Goal: Information Seeking & Learning: Learn about a topic

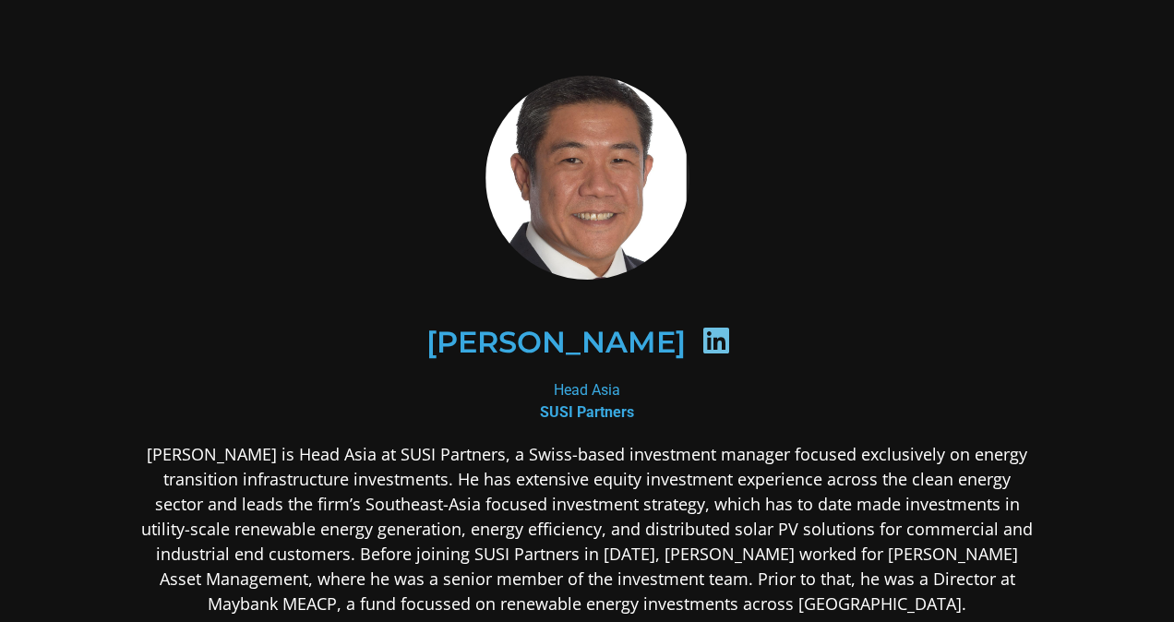
click at [549, 388] on div "Head Asia SUSI Partners" at bounding box center [586, 401] width 897 height 44
drag, startPoint x: 0, startPoint y: 0, endPoint x: 609, endPoint y: 384, distance: 719.9
click at [609, 384] on div "Head Asia SUSI Partners" at bounding box center [586, 401] width 897 height 44
click at [301, 456] on p "[PERSON_NAME] is Head Asia at SUSI Partners, a Swiss-based investment manager f…" at bounding box center [586, 529] width 897 height 174
drag, startPoint x: 301, startPoint y: 456, endPoint x: 356, endPoint y: 454, distance: 55.4
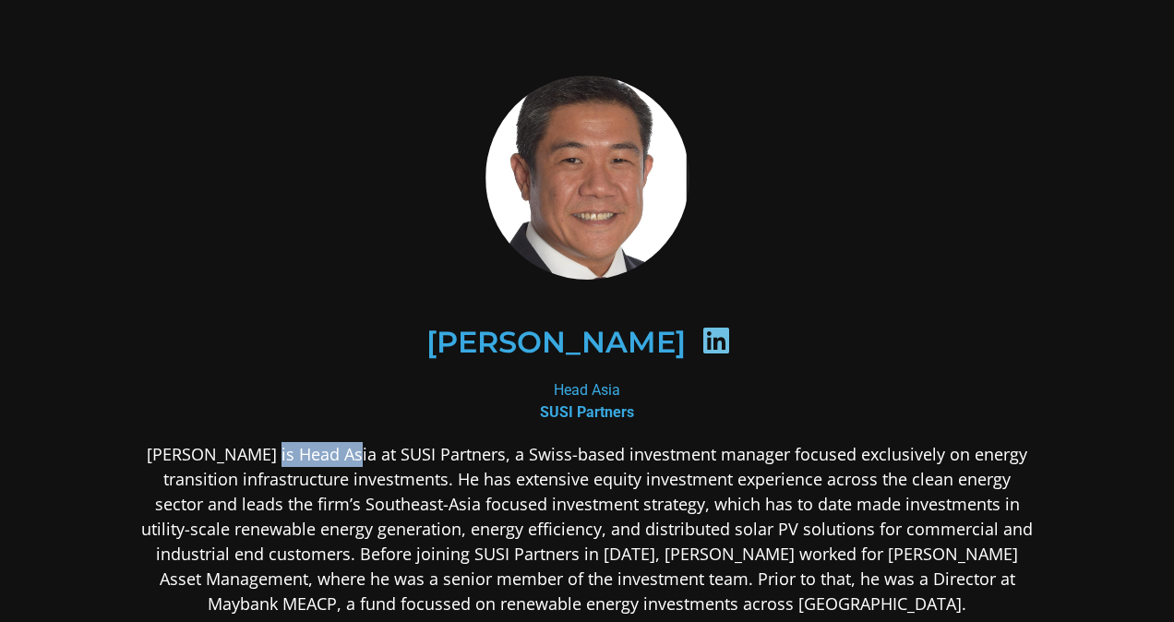
click at [356, 454] on p "[PERSON_NAME] is Head Asia at SUSI Partners, a Swiss-based investment manager f…" at bounding box center [586, 529] width 897 height 174
copy p "Head Asia"
click at [473, 409] on div "Head Asia SUSI Partners" at bounding box center [586, 401] width 897 height 44
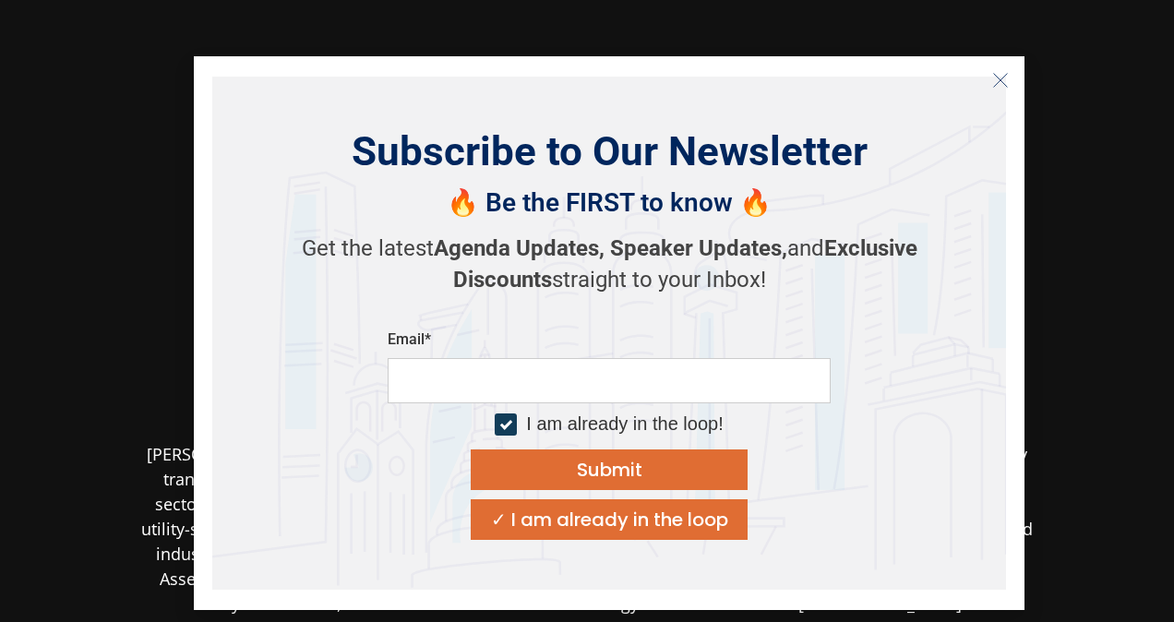
click at [1011, 79] on button "Close" at bounding box center [1000, 81] width 30 height 30
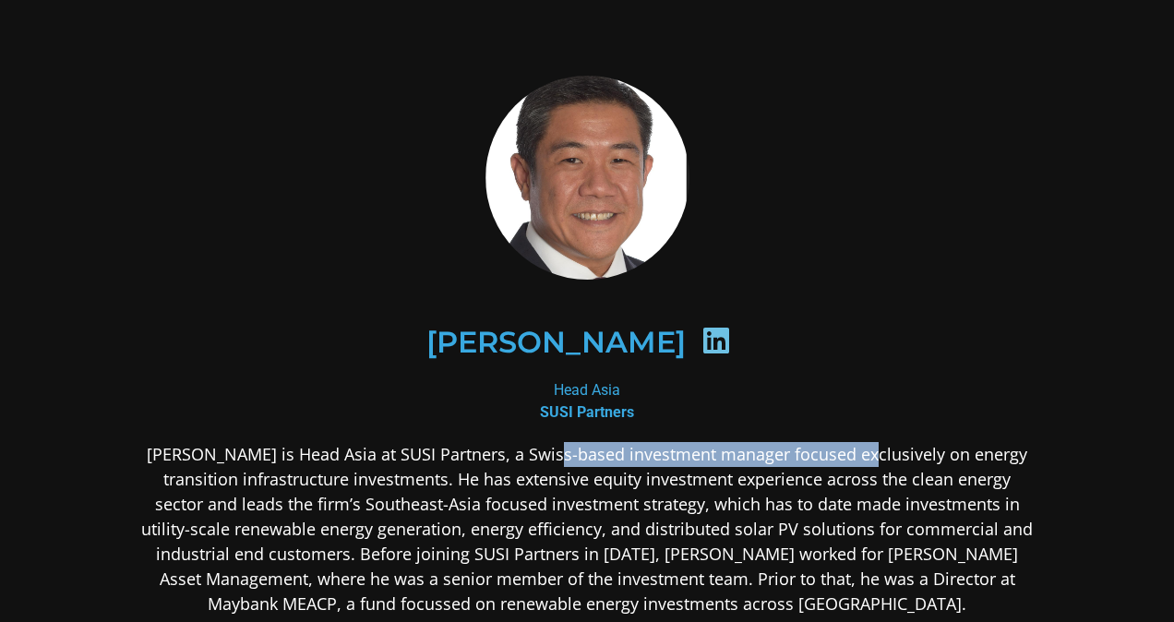
drag, startPoint x: 571, startPoint y: 460, endPoint x: 881, endPoint y: 458, distance: 310.0
click at [881, 458] on p "[PERSON_NAME] is Head Asia at SUSI Partners, a Swiss-based investment manager f…" at bounding box center [586, 529] width 897 height 174
